Goal: Task Accomplishment & Management: Use online tool/utility

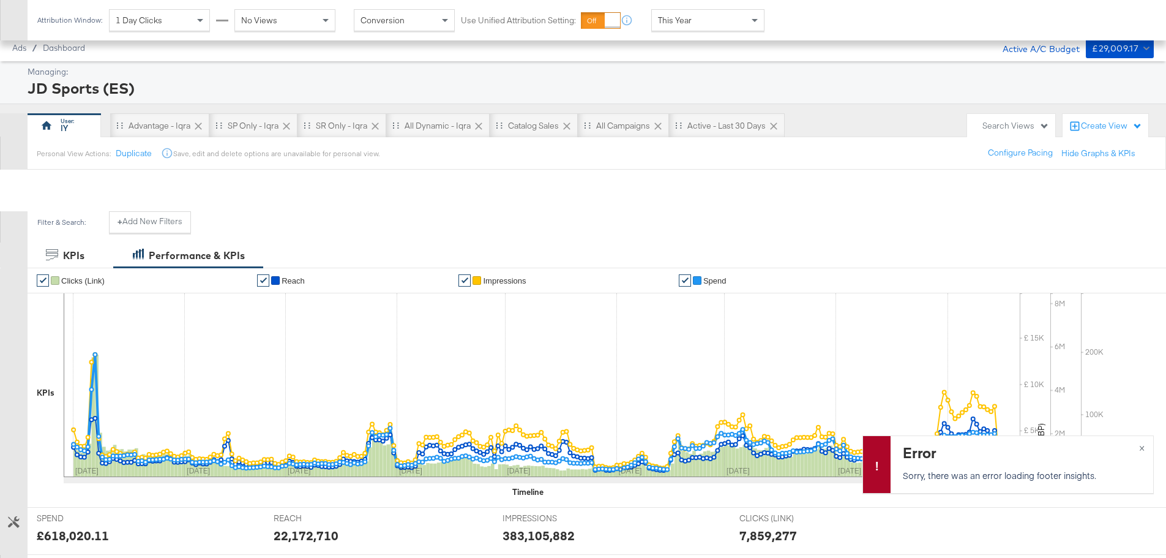
scroll to position [509, 0]
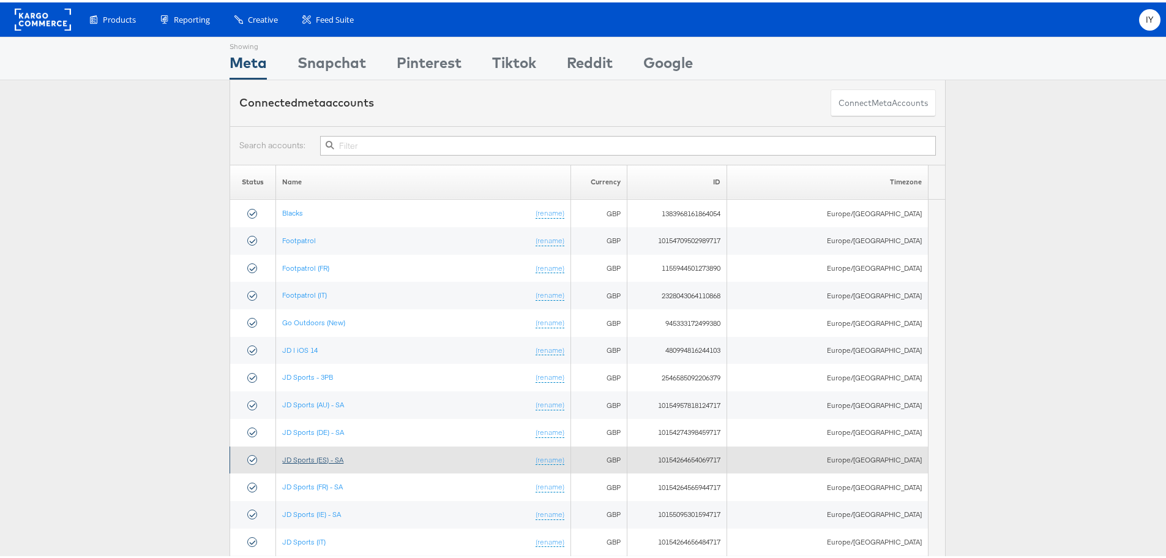
click at [325, 454] on link "JD Sports (ES) - SA" at bounding box center [312, 457] width 61 height 9
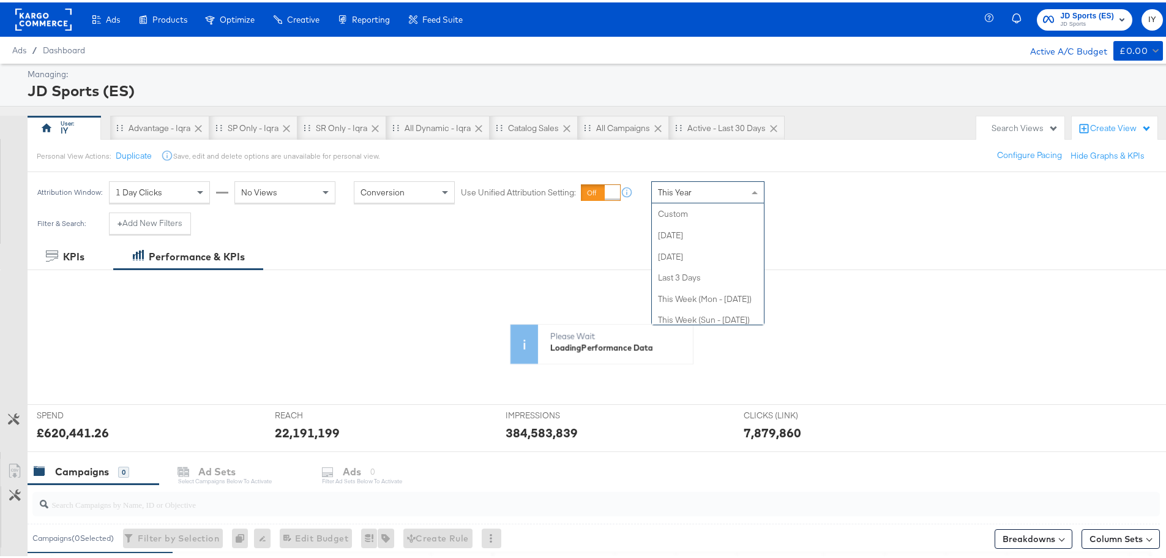
click at [734, 198] on div "This Year" at bounding box center [708, 189] width 112 height 21
click at [779, 164] on div "Personal View Actions: Duplicate Save, edit and delete options are unavailable …" at bounding box center [601, 153] width 1149 height 33
click at [677, 195] on span "This Year" at bounding box center [675, 189] width 34 height 11
click at [705, 192] on div "This Year" at bounding box center [708, 189] width 112 height 21
click at [802, 187] on div "Attribution Window: 1 Day Clicks No Views Conversion Use Unified Attribution Se…" at bounding box center [588, 190] width 1176 height 40
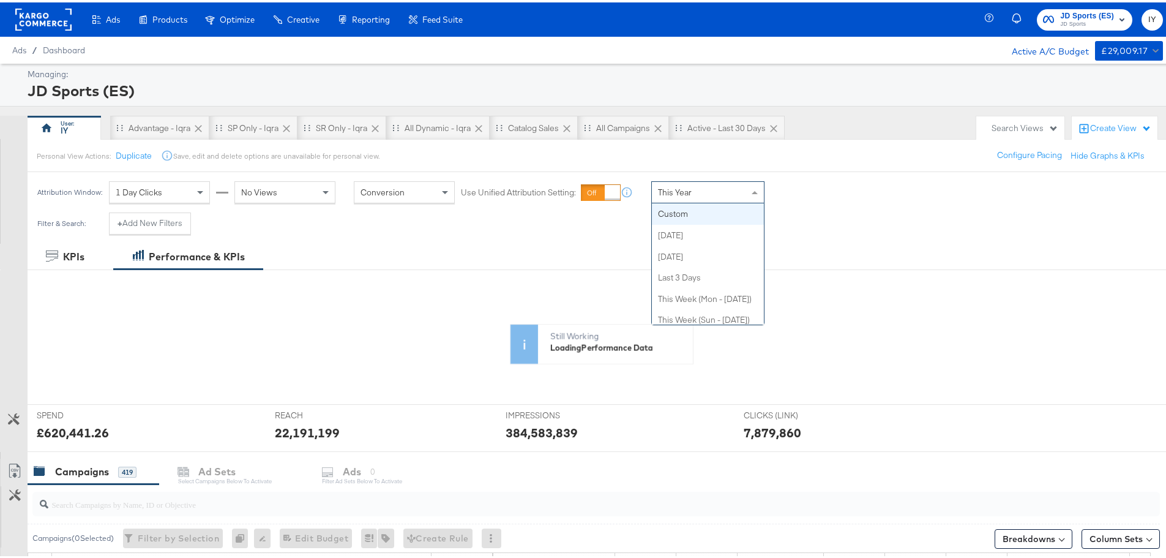
click at [691, 195] on span "This Year" at bounding box center [675, 189] width 34 height 11
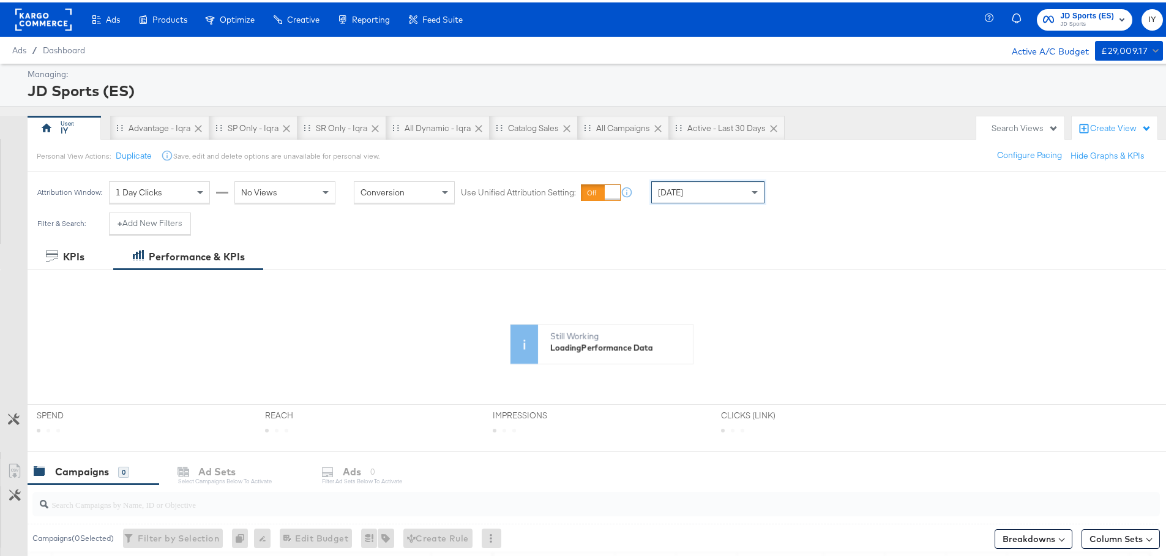
click at [707, 190] on div "[DATE]" at bounding box center [708, 189] width 112 height 21
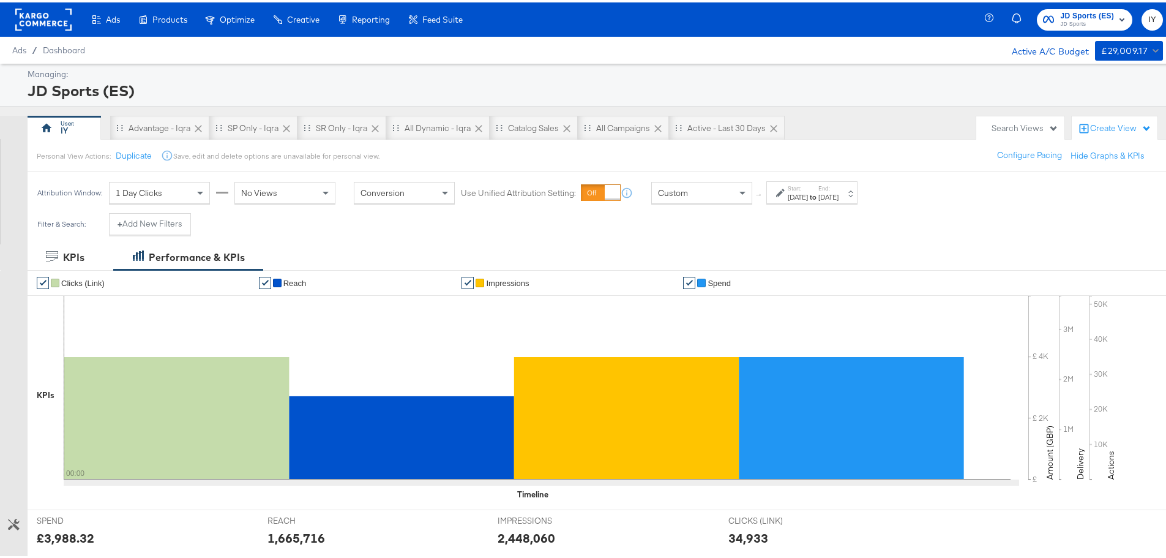
click at [808, 192] on div "[DATE]" at bounding box center [798, 195] width 20 height 10
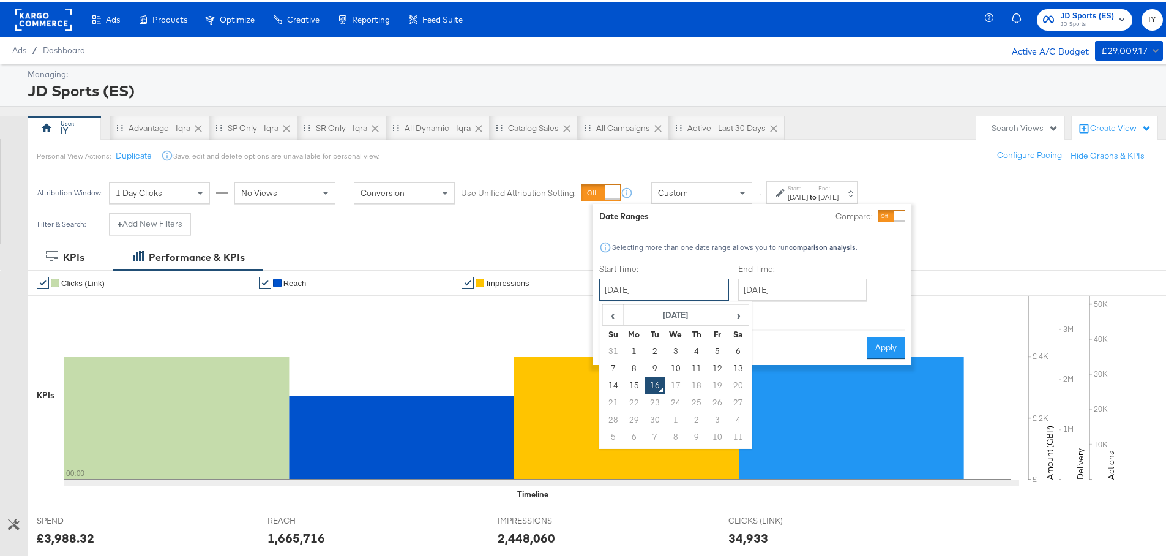
click at [683, 294] on input "[DATE]" at bounding box center [664, 287] width 130 height 22
click at [611, 382] on td "14" at bounding box center [613, 383] width 21 height 17
type input "[DATE]"
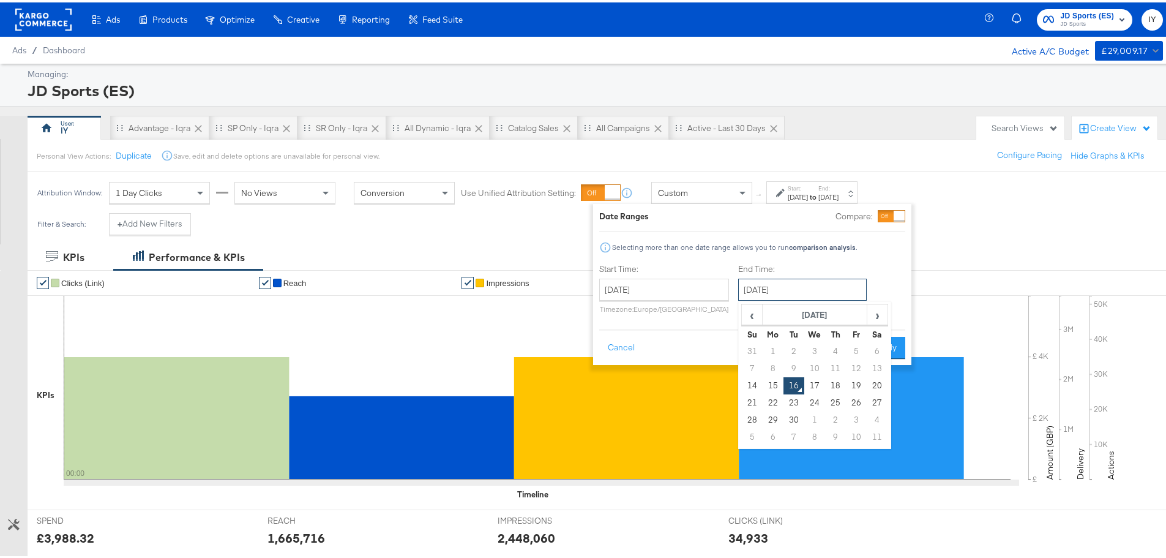
click at [816, 287] on input "[DATE]" at bounding box center [802, 287] width 129 height 22
click at [751, 388] on td "14" at bounding box center [752, 383] width 21 height 17
type input "[DATE]"
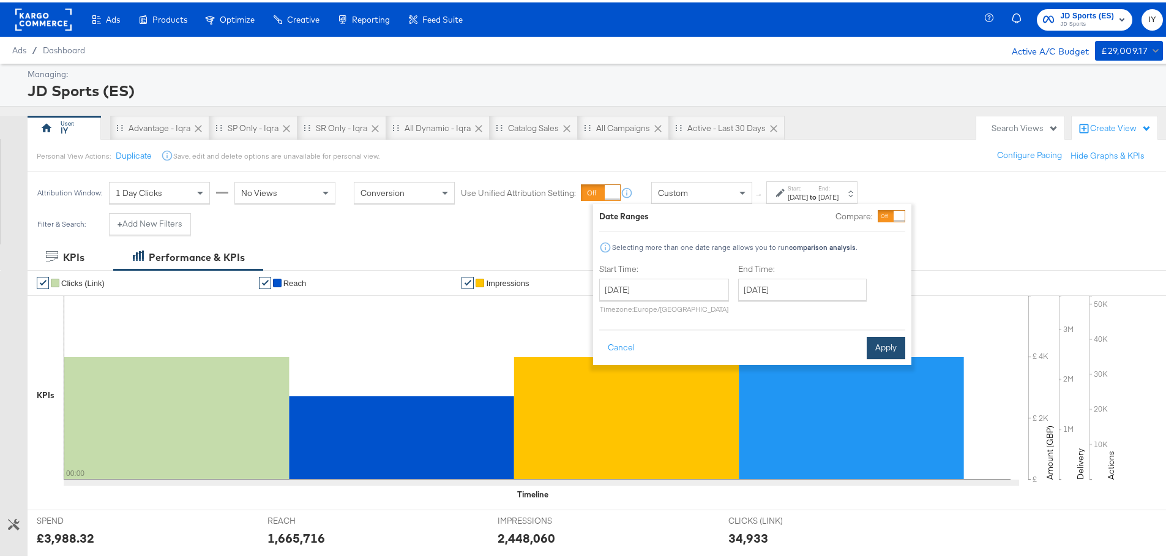
click at [876, 337] on button "Apply" at bounding box center [886, 345] width 39 height 22
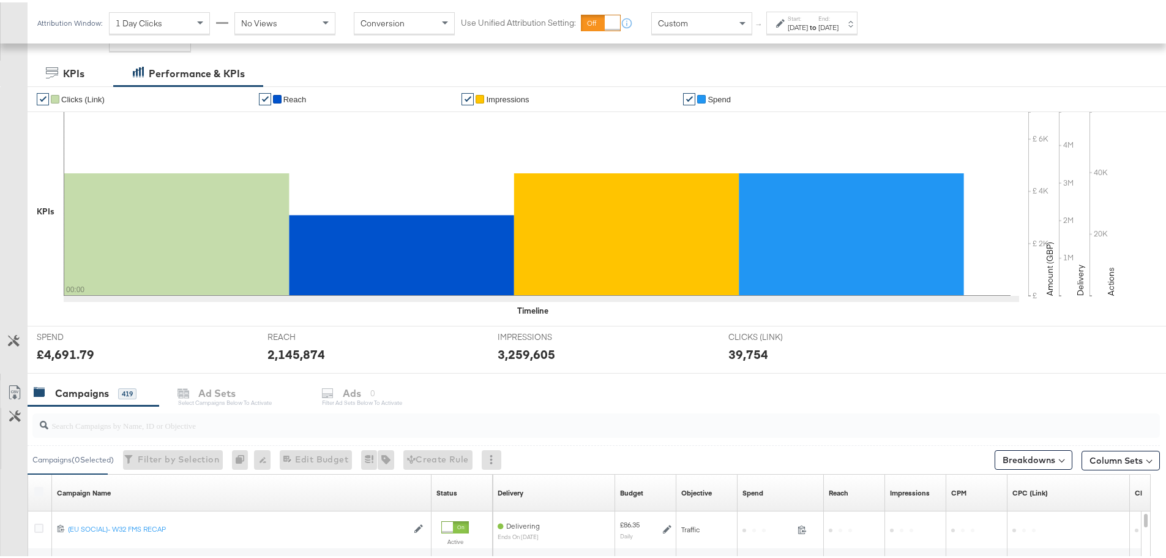
scroll to position [367, 0]
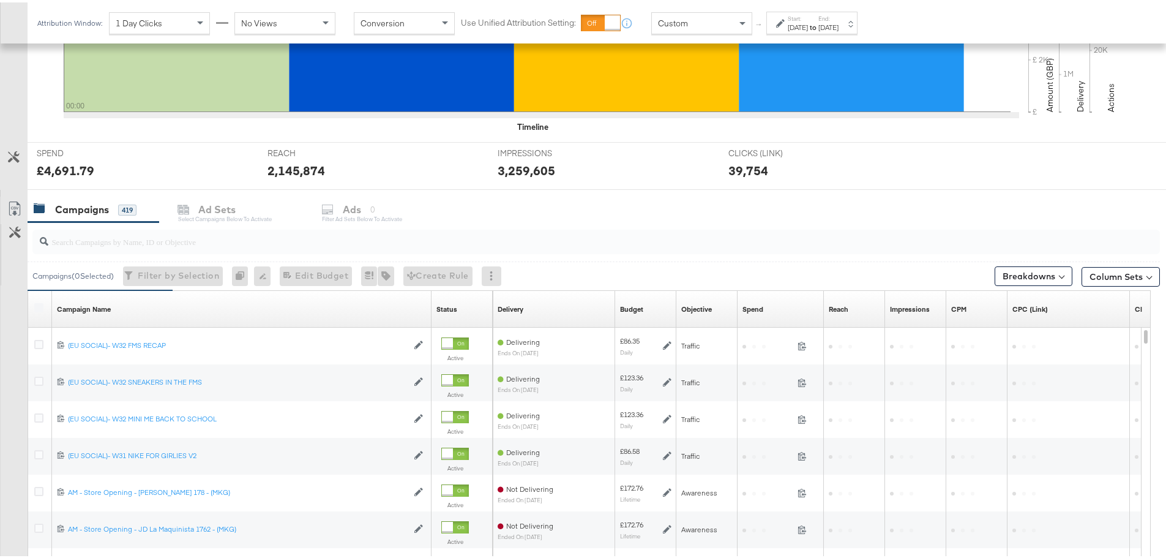
click at [325, 244] on input "search" at bounding box center [552, 234] width 1008 height 24
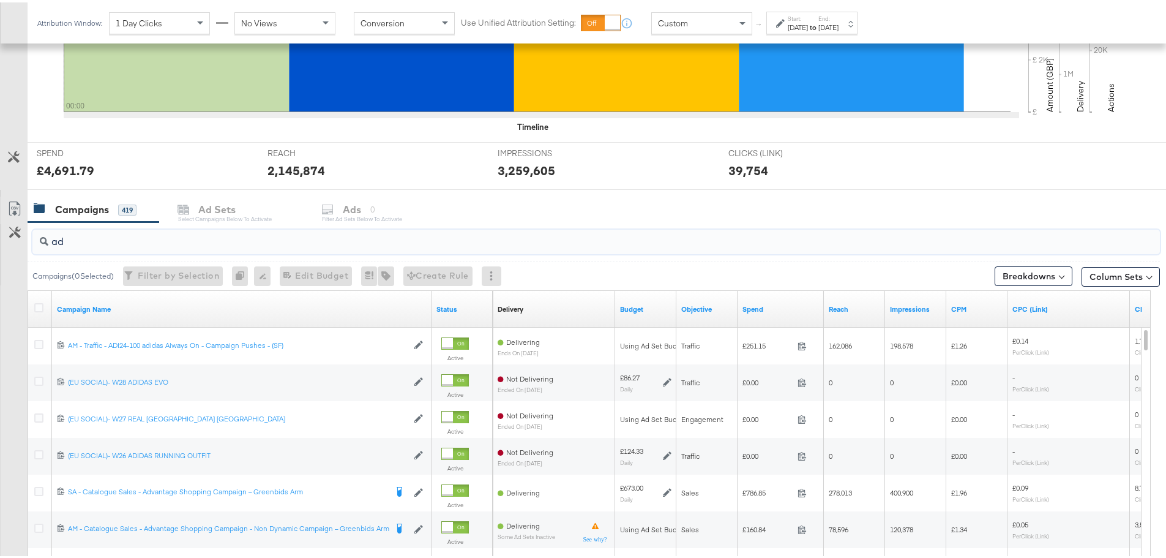
type input "a"
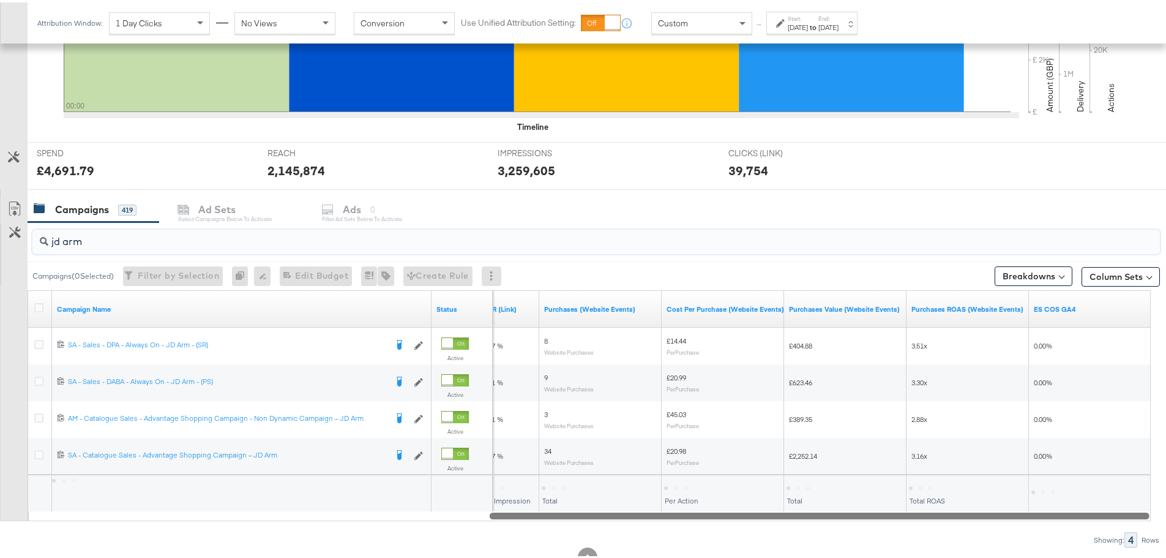
drag, startPoint x: 497, startPoint y: 509, endPoint x: 1175, endPoint y: 546, distance: 678.8
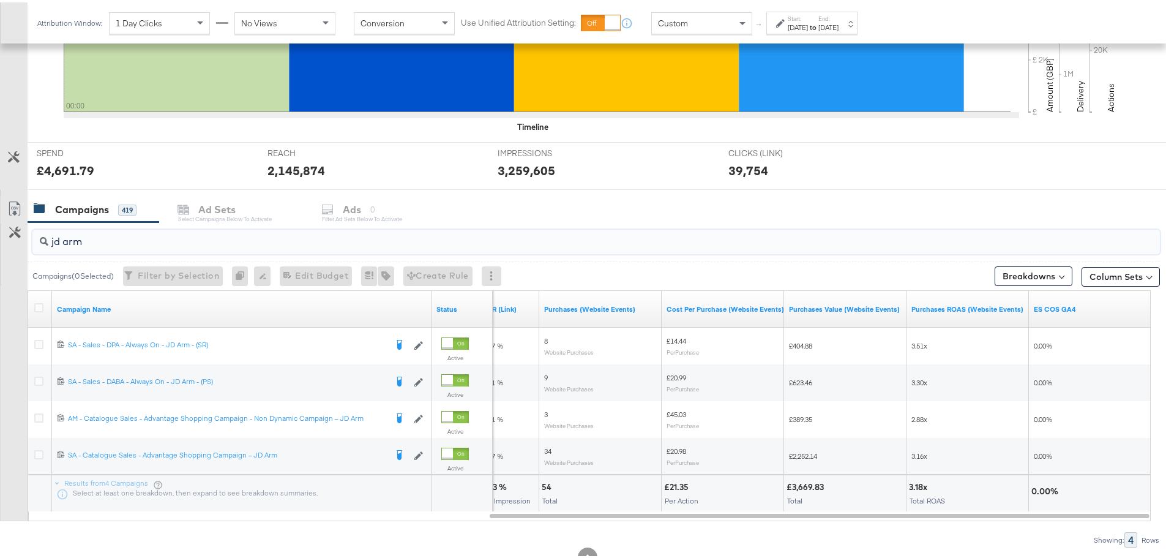
type input "jd arm"
click at [839, 21] on div "[DATE]" at bounding box center [829, 25] width 20 height 10
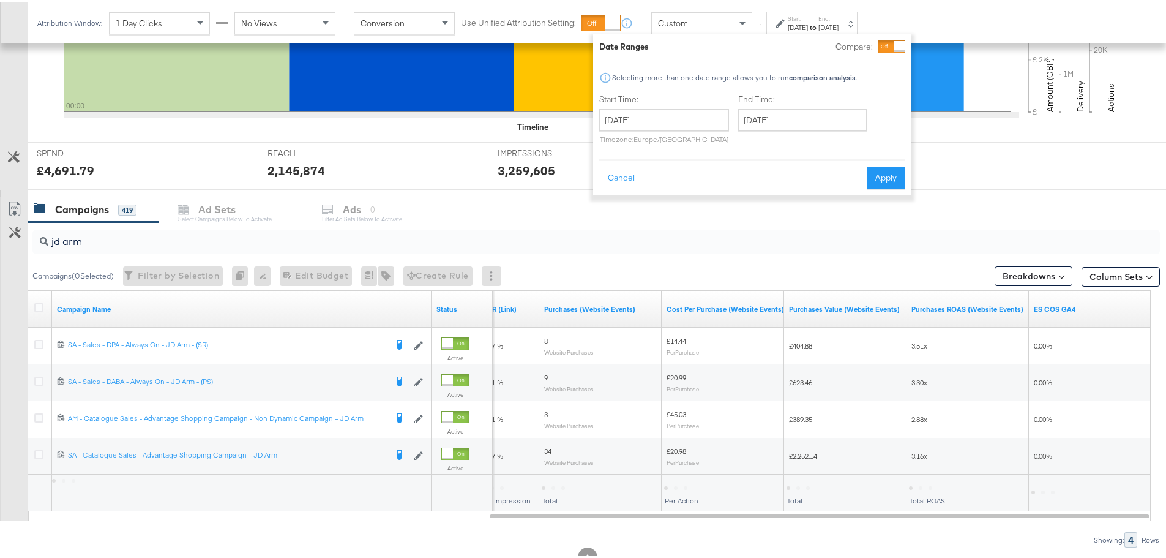
click at [835, 18] on div "Start: [DATE] to End: [DATE]" at bounding box center [813, 21] width 51 height 18
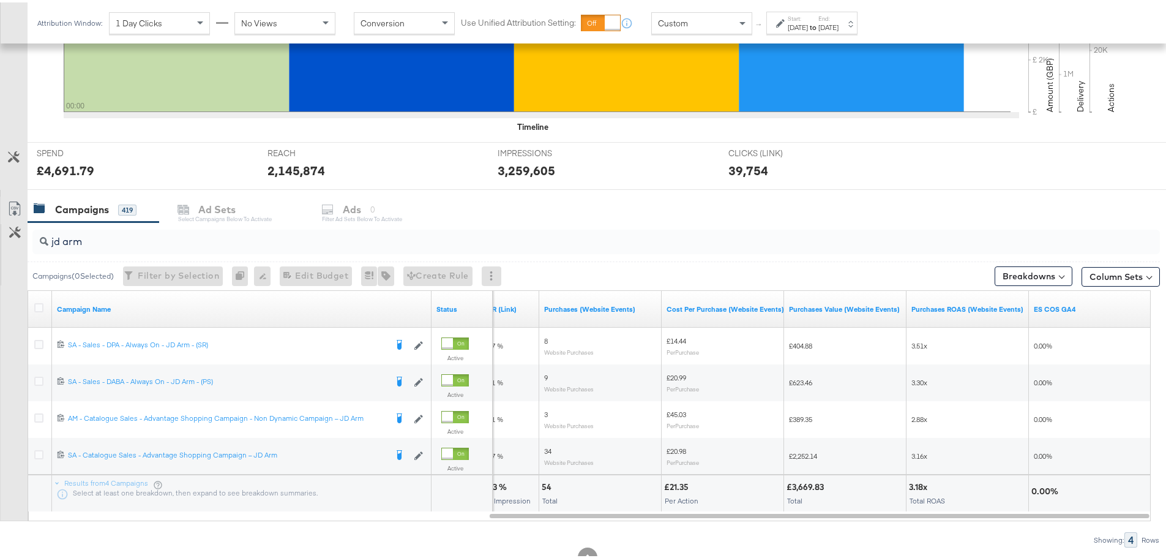
click at [719, 16] on div "Custom" at bounding box center [702, 20] width 100 height 21
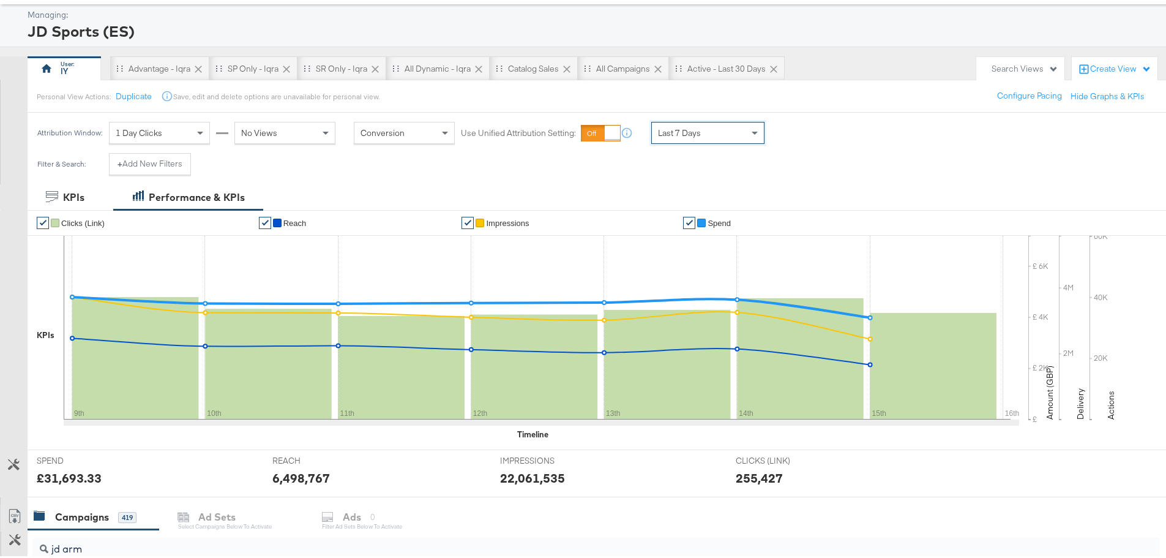
scroll to position [0, 0]
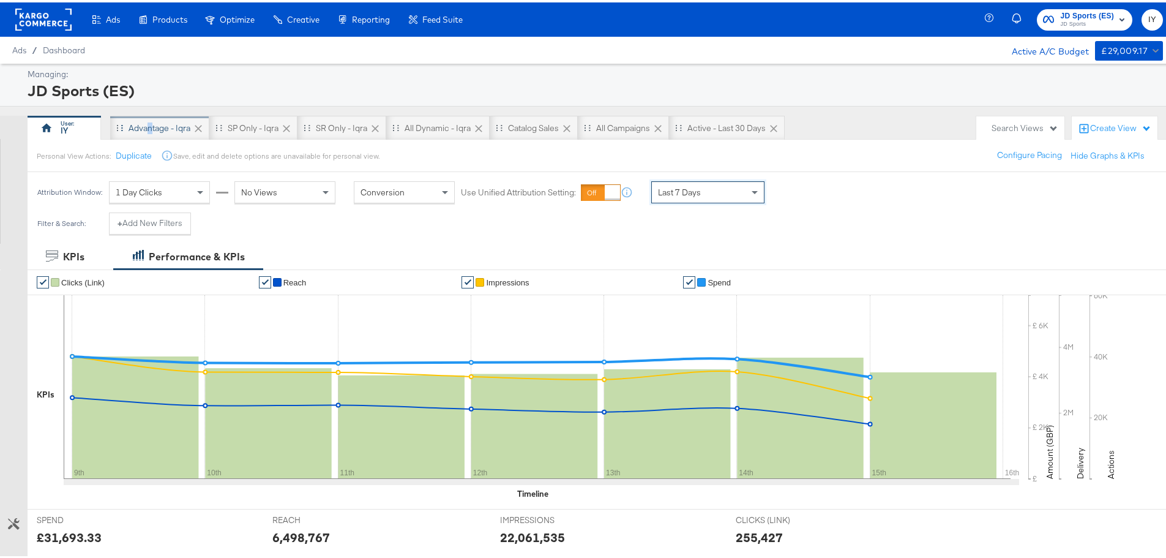
click at [152, 124] on div "Advantage - Iqra" at bounding box center [160, 126] width 62 height 12
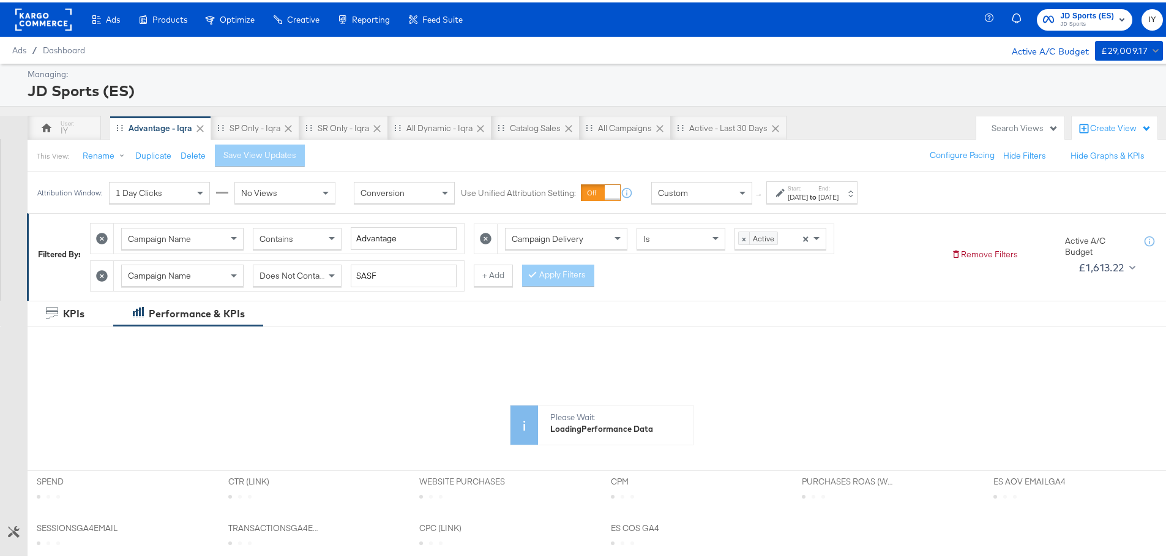
click at [808, 189] on label "Start:" at bounding box center [798, 186] width 20 height 8
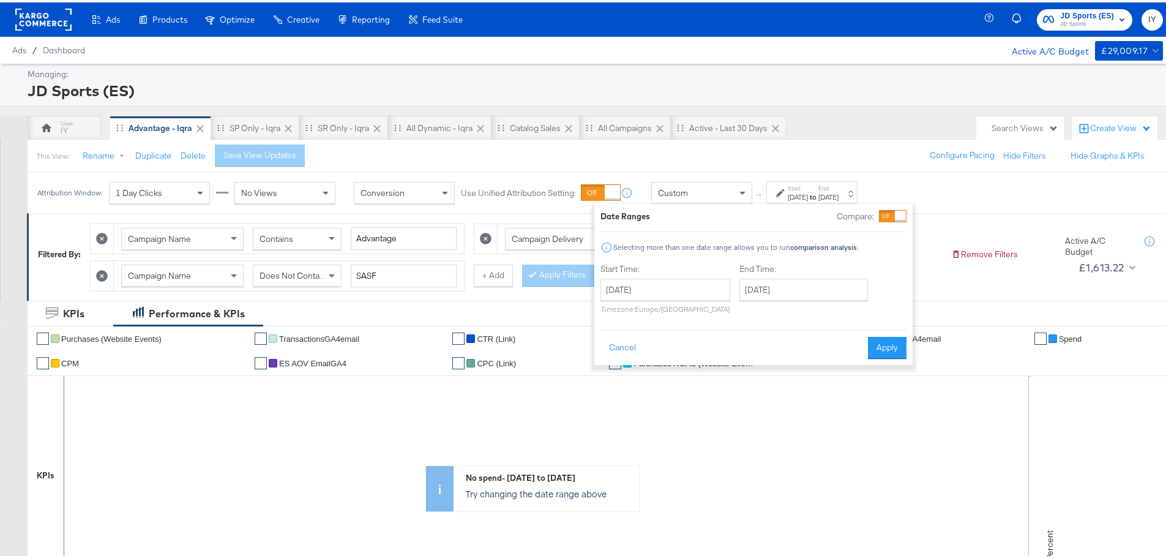
click at [787, 193] on div at bounding box center [782, 190] width 12 height 9
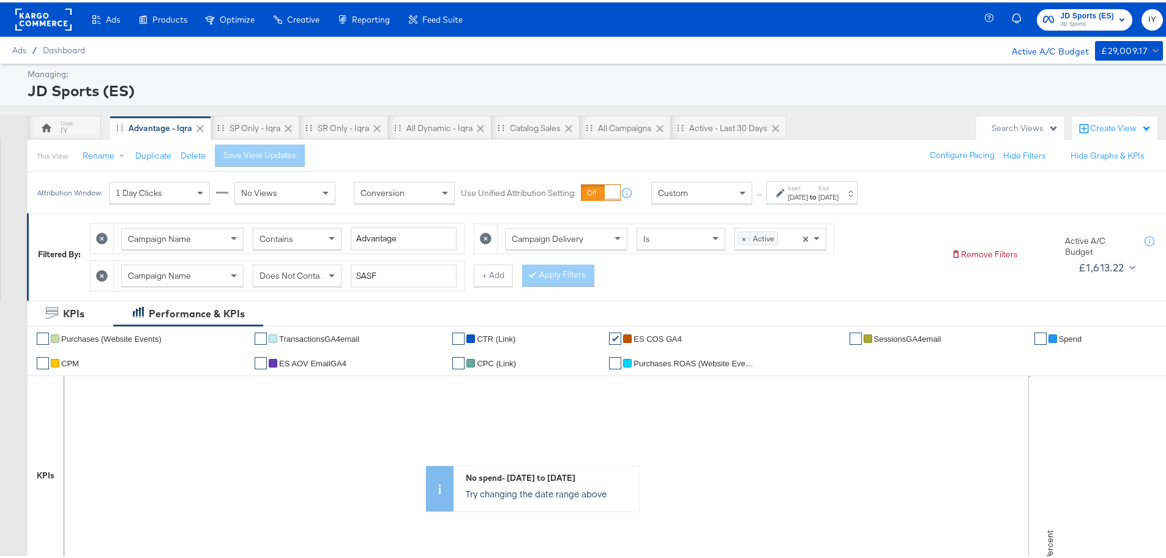
click at [707, 202] on div "Attribution Window: 1 Day Clicks No Views Conversion Use Unified Attribution Se…" at bounding box center [451, 190] width 846 height 41
click at [707, 193] on div "Custom" at bounding box center [702, 190] width 100 height 21
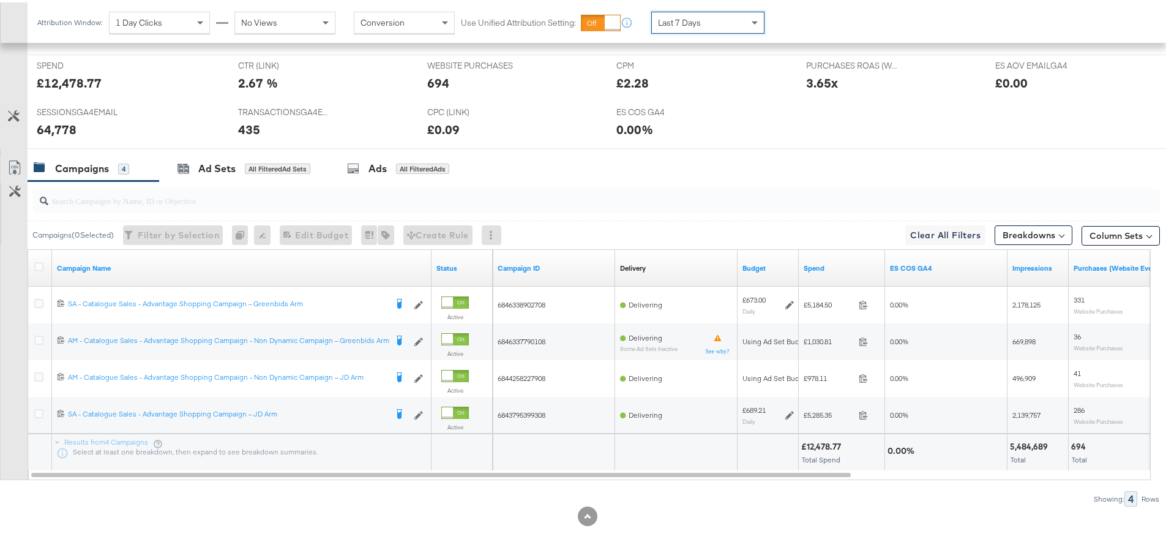
scroll to position [535, 0]
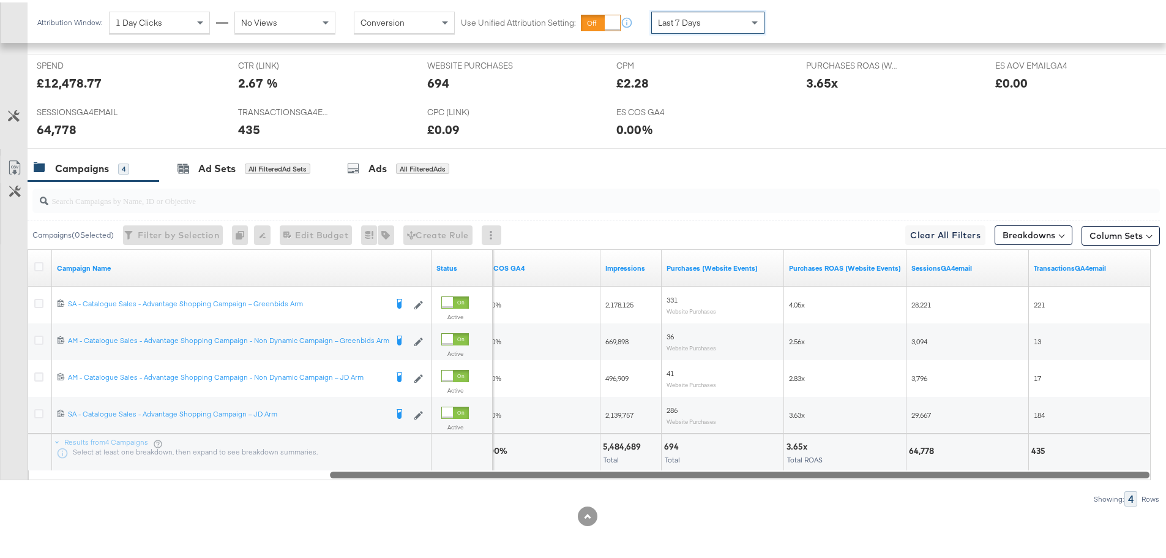
drag, startPoint x: 338, startPoint y: 473, endPoint x: 1019, endPoint y: 474, distance: 680.9
click at [1019, 474] on div at bounding box center [740, 472] width 820 height 10
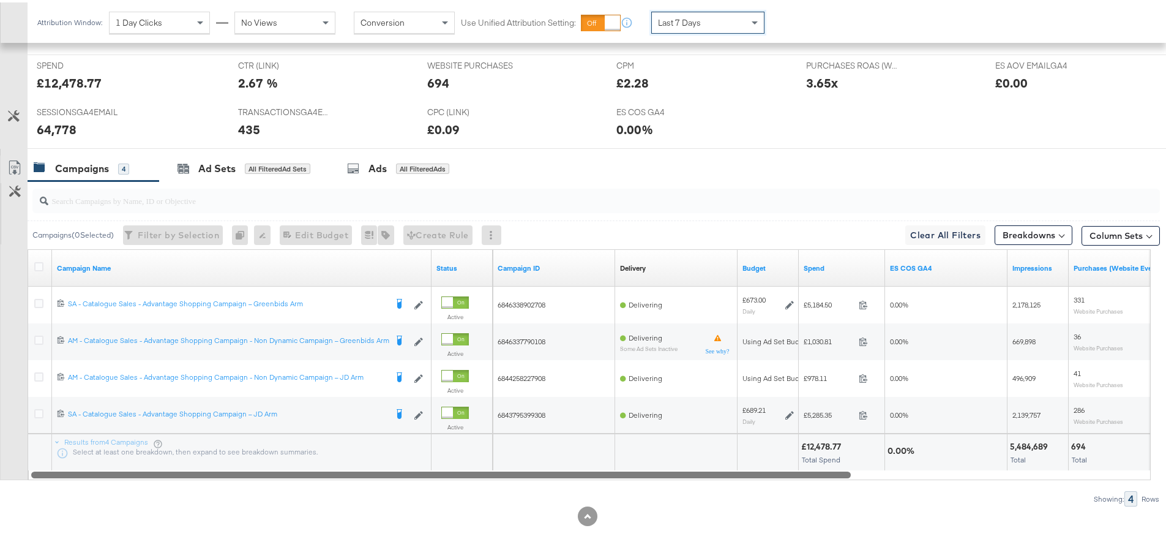
drag, startPoint x: 964, startPoint y: 473, endPoint x: 528, endPoint y: 471, distance: 436.0
click at [528, 471] on div at bounding box center [441, 472] width 820 height 10
